Goal: Navigation & Orientation: Find specific page/section

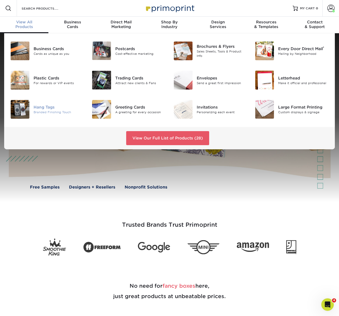
click at [44, 110] on div "Branded Finishing Touch" at bounding box center [59, 112] width 50 height 4
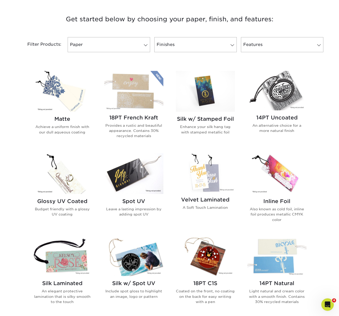
scroll to position [191, 0]
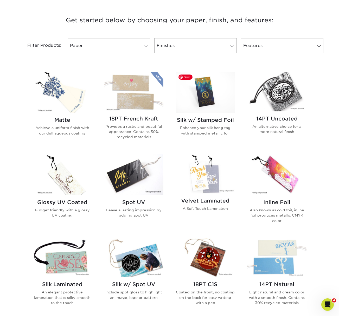
click at [208, 104] on img at bounding box center [205, 92] width 59 height 41
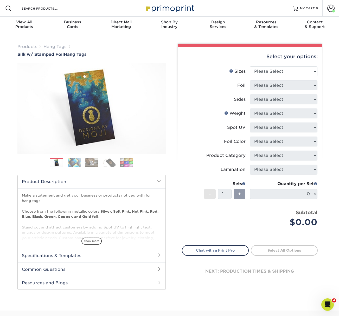
click at [73, 162] on img at bounding box center [74, 162] width 13 height 9
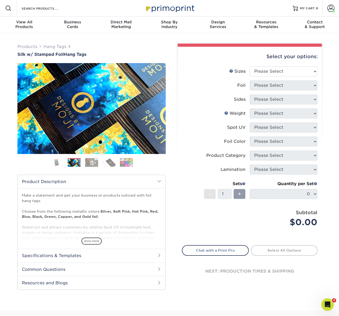
click at [87, 162] on img at bounding box center [91, 162] width 13 height 9
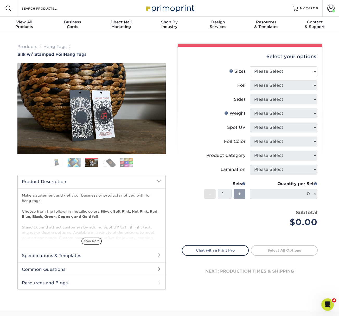
click at [105, 162] on img at bounding box center [108, 162] width 13 height 9
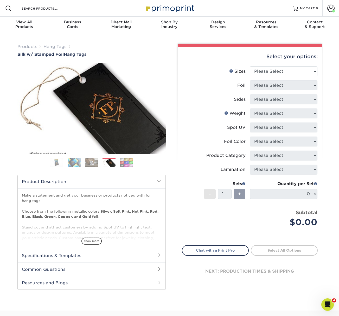
click at [128, 164] on img at bounding box center [126, 162] width 13 height 9
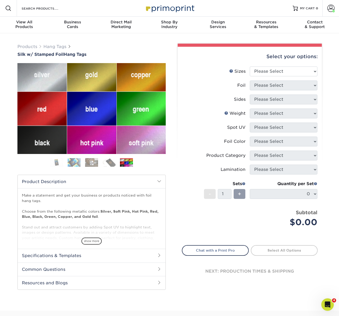
click at [113, 164] on img at bounding box center [108, 162] width 13 height 9
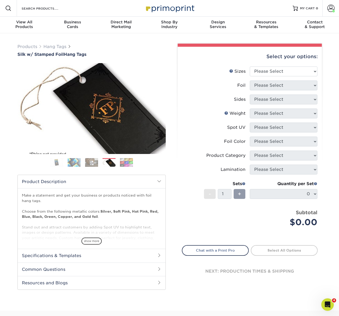
click at [127, 163] on img at bounding box center [126, 162] width 13 height 9
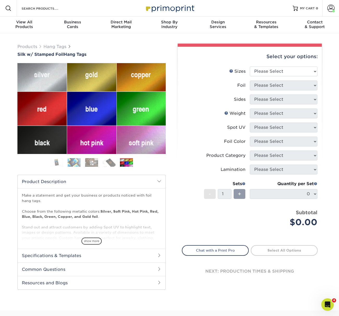
click at [58, 163] on img at bounding box center [56, 162] width 13 height 9
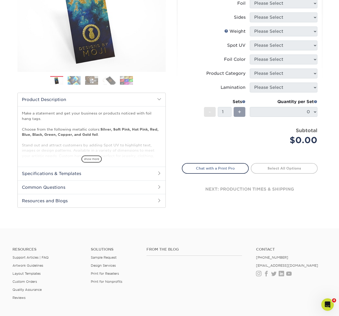
scroll to position [84, 0]
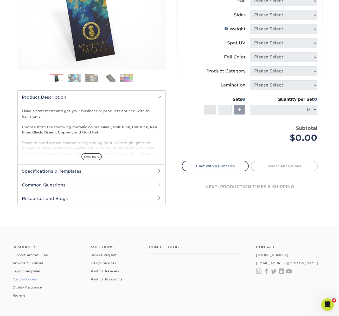
click at [33, 280] on link "Custom Orders" at bounding box center [24, 280] width 24 height 4
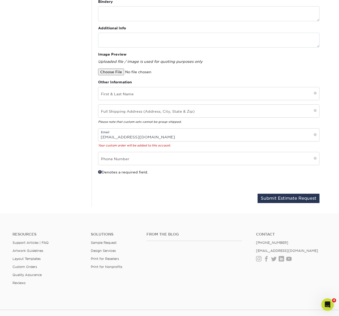
scroll to position [171, 0]
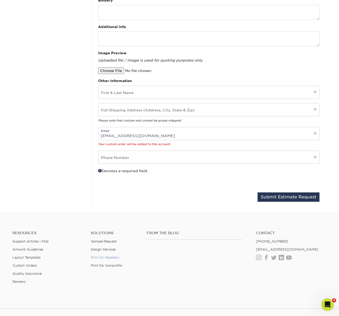
click at [107, 258] on link "Print for Resellers" at bounding box center [105, 258] width 28 height 4
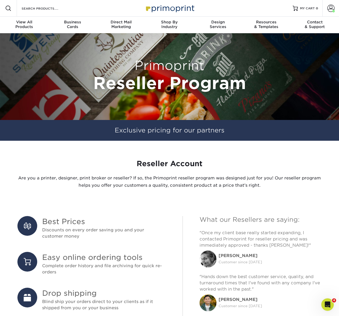
scroll to position [0, 0]
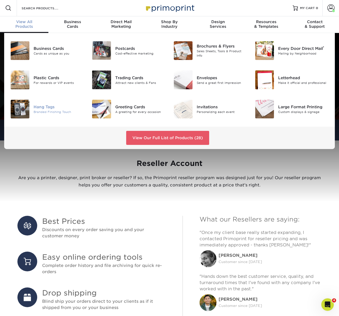
click at [53, 110] on div "Branded Finishing Touch" at bounding box center [59, 112] width 50 height 4
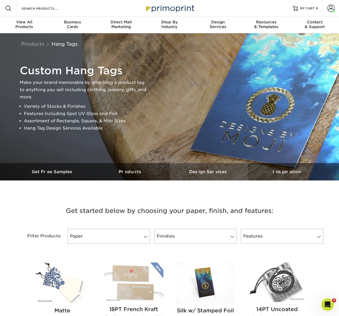
click at [210, 170] on h3 "Design Services" at bounding box center [208, 171] width 78 height 5
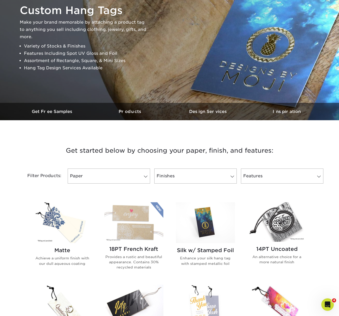
scroll to position [45, 0]
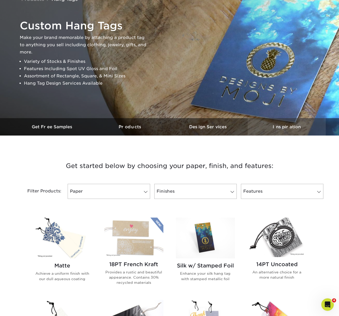
click at [276, 128] on h3 "Inspiration" at bounding box center [286, 127] width 78 height 5
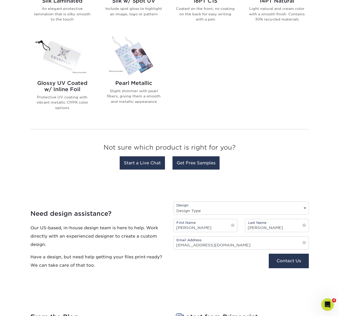
scroll to position [677, 0]
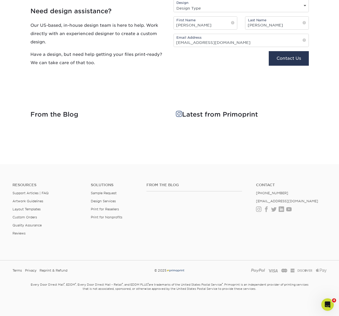
click at [181, 114] on span at bounding box center [179, 114] width 6 height 6
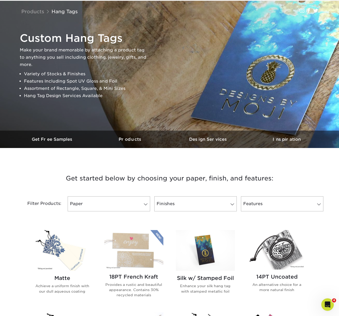
scroll to position [32, 0]
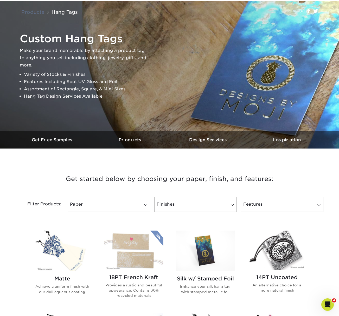
click at [35, 13] on link "Products" at bounding box center [32, 12] width 23 height 6
